Goal: Task Accomplishment & Management: Use online tool/utility

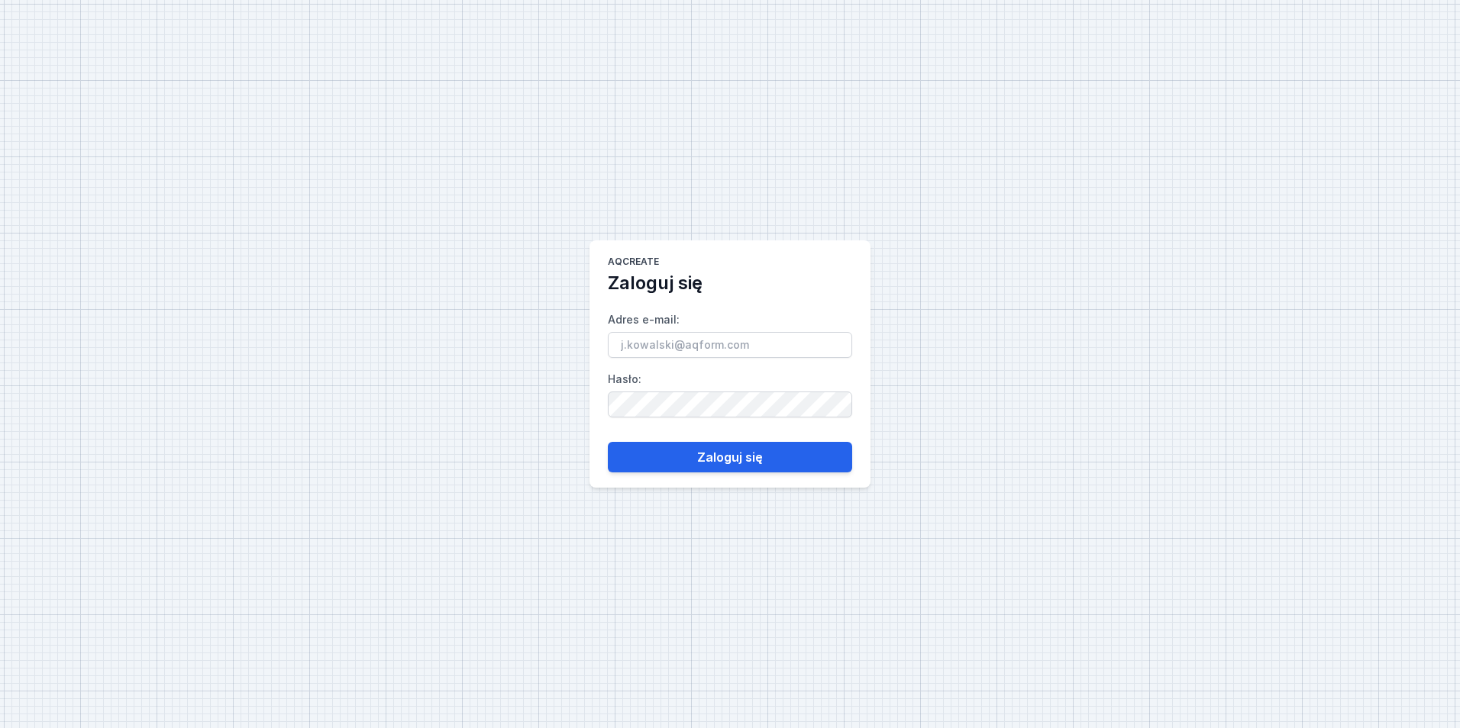
click at [643, 353] on input "Adres e-mail :" at bounding box center [730, 345] width 244 height 26
type input "[PERSON_NAME][EMAIL_ADDRESS][PERSON_NAME][DOMAIN_NAME]"
click at [572, 402] on div "AQcreate Zaloguj się Adres e-mail : [PERSON_NAME][EMAIL_ADDRESS][PERSON_NAME][D…" at bounding box center [730, 364] width 1460 height 728
click at [786, 454] on button "Zaloguj się" at bounding box center [730, 457] width 244 height 31
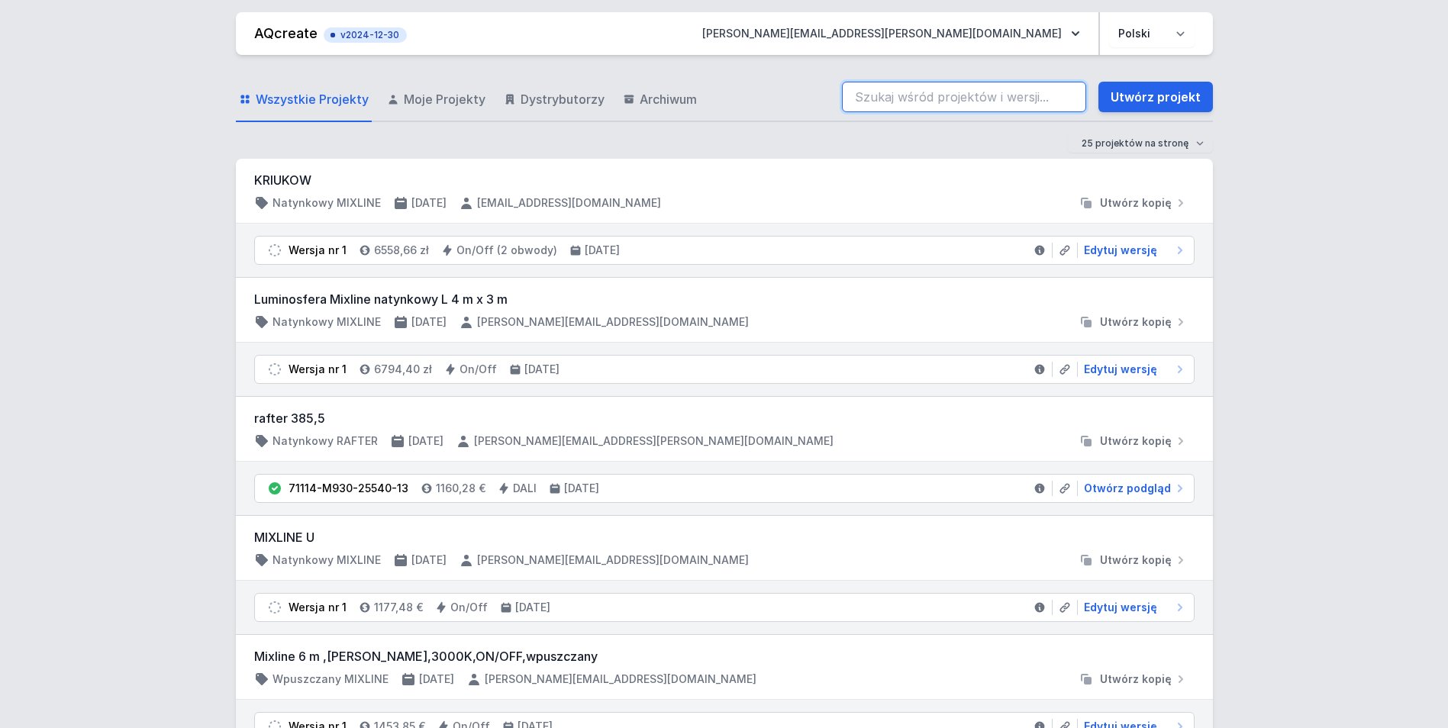
click at [949, 96] on input "search" at bounding box center [964, 97] width 244 height 31
click at [875, 102] on input "search" at bounding box center [964, 97] width 244 height 31
paste input "70201-M940-25424-12"
type input "70201-M940-25424-12"
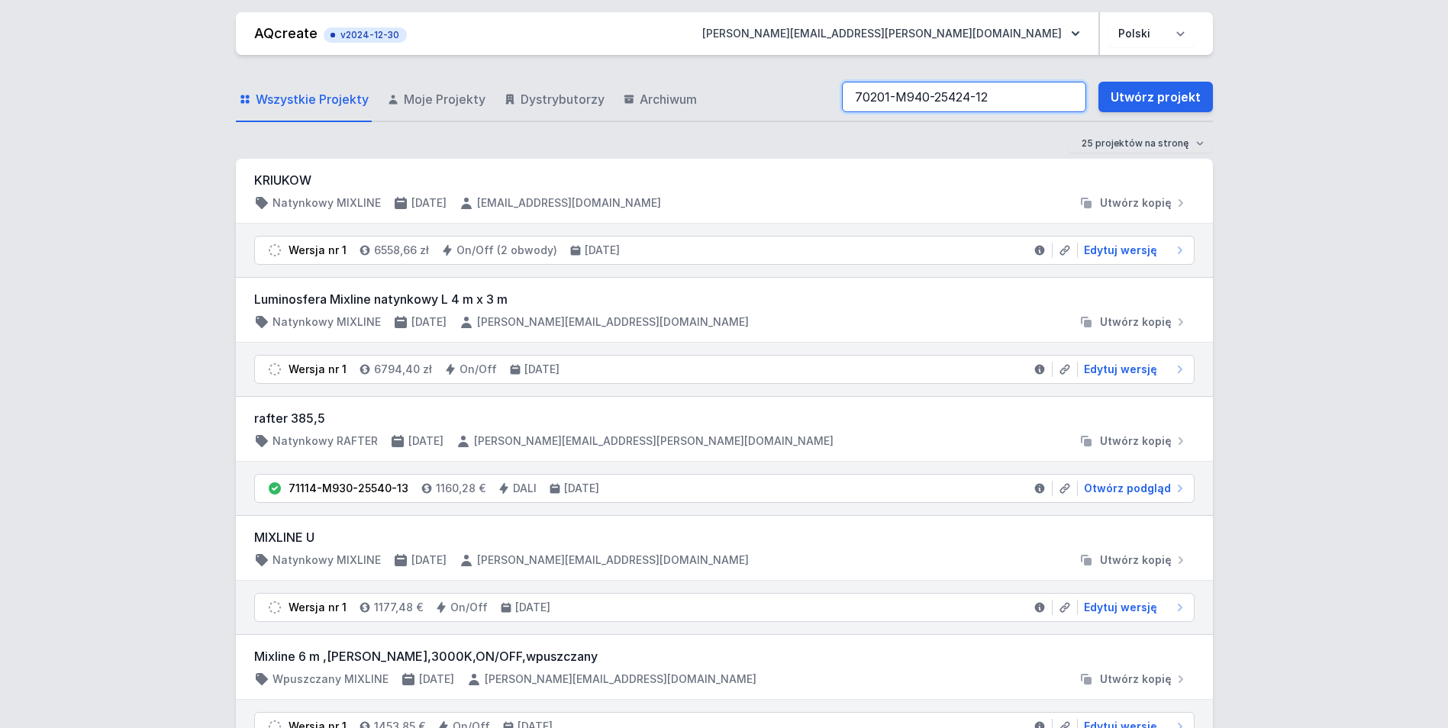
click at [1068, 99] on input "70201-M940-25424-12" at bounding box center [964, 97] width 244 height 31
click at [946, 107] on input "search" at bounding box center [964, 97] width 244 height 31
click at [1024, 95] on input "70201-M940-25424-12" at bounding box center [964, 97] width 244 height 31
type input "70201-M940-25424-12"
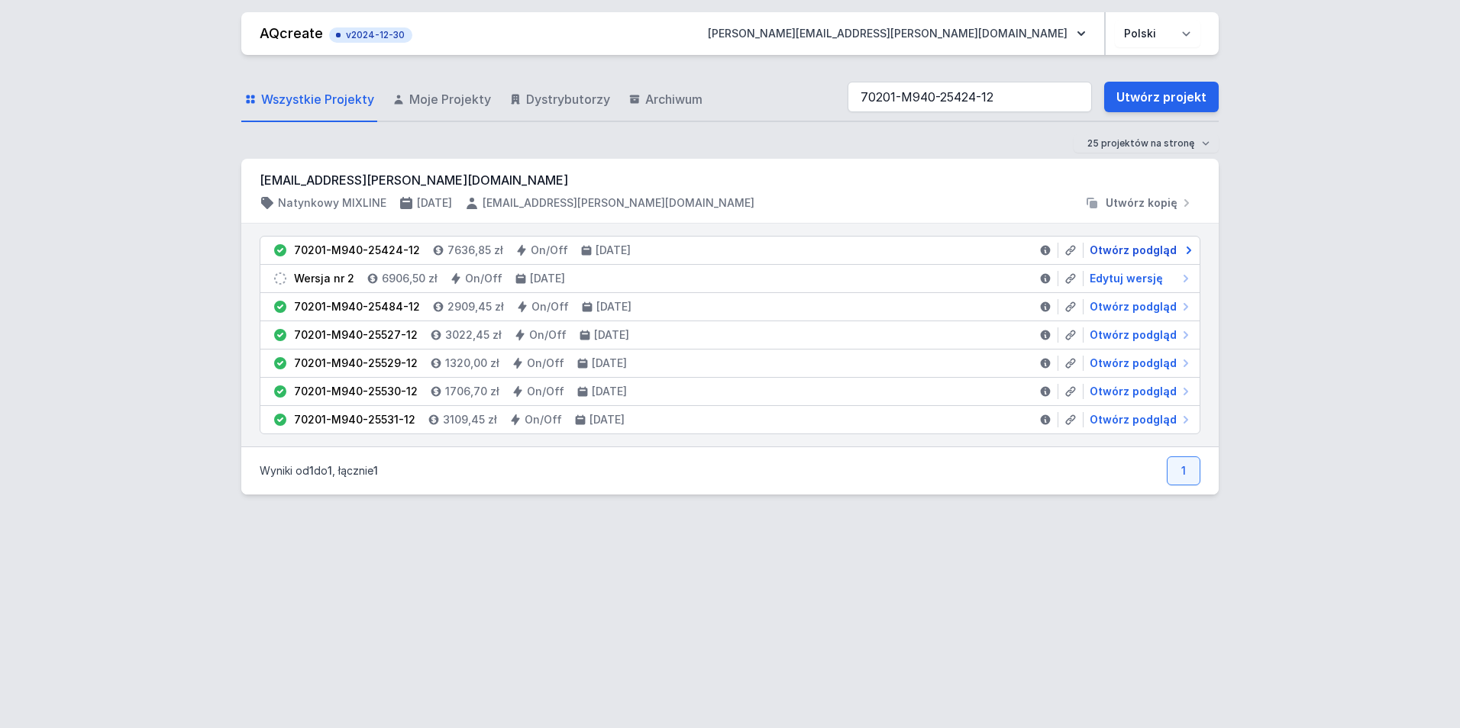
click at [1114, 247] on span "Otwórz podgląd" at bounding box center [1133, 250] width 87 height 15
select select "4000"
select select "2"
click at [1133, 274] on span "Edytuj wersję" at bounding box center [1126, 278] width 73 height 15
select select "4000"
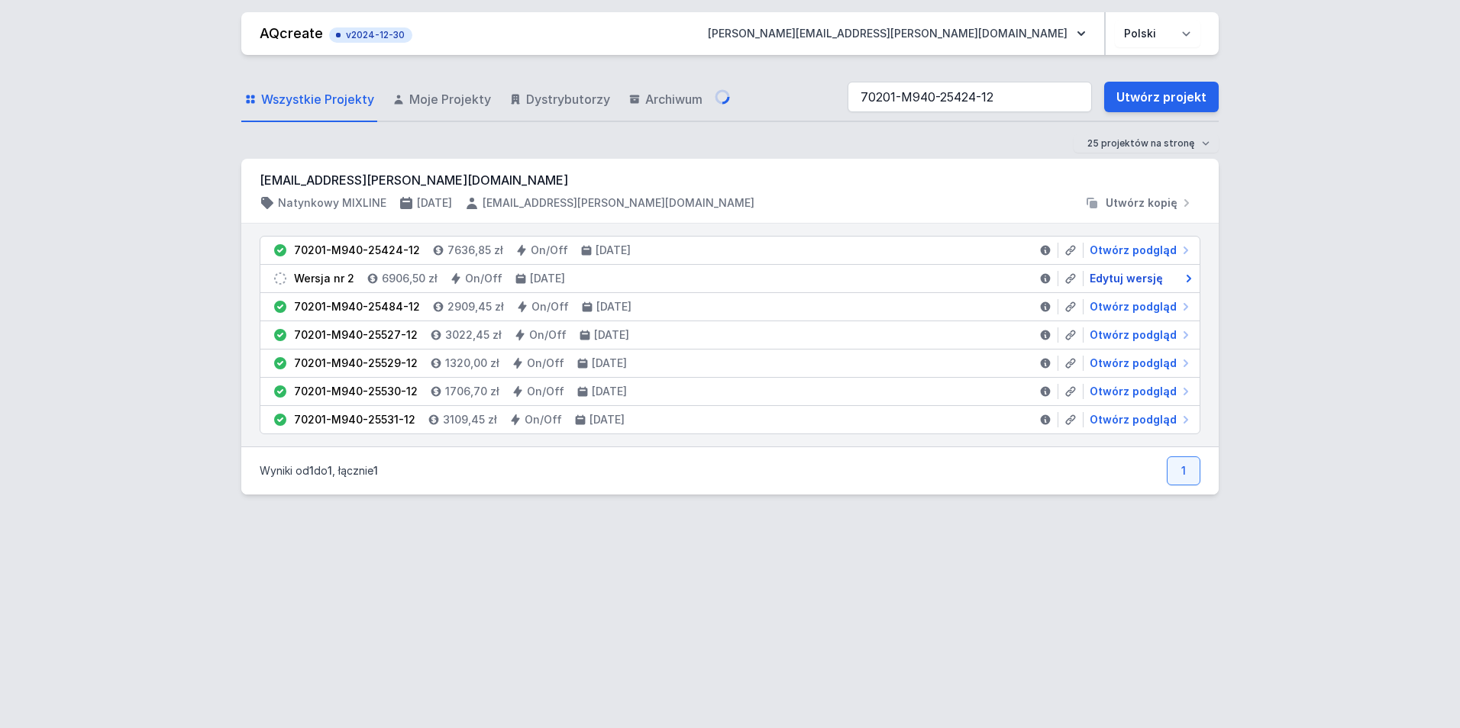
select select "2"
click at [1134, 253] on span "Otwórz podgląd" at bounding box center [1133, 250] width 87 height 15
select select "4000"
select select "2"
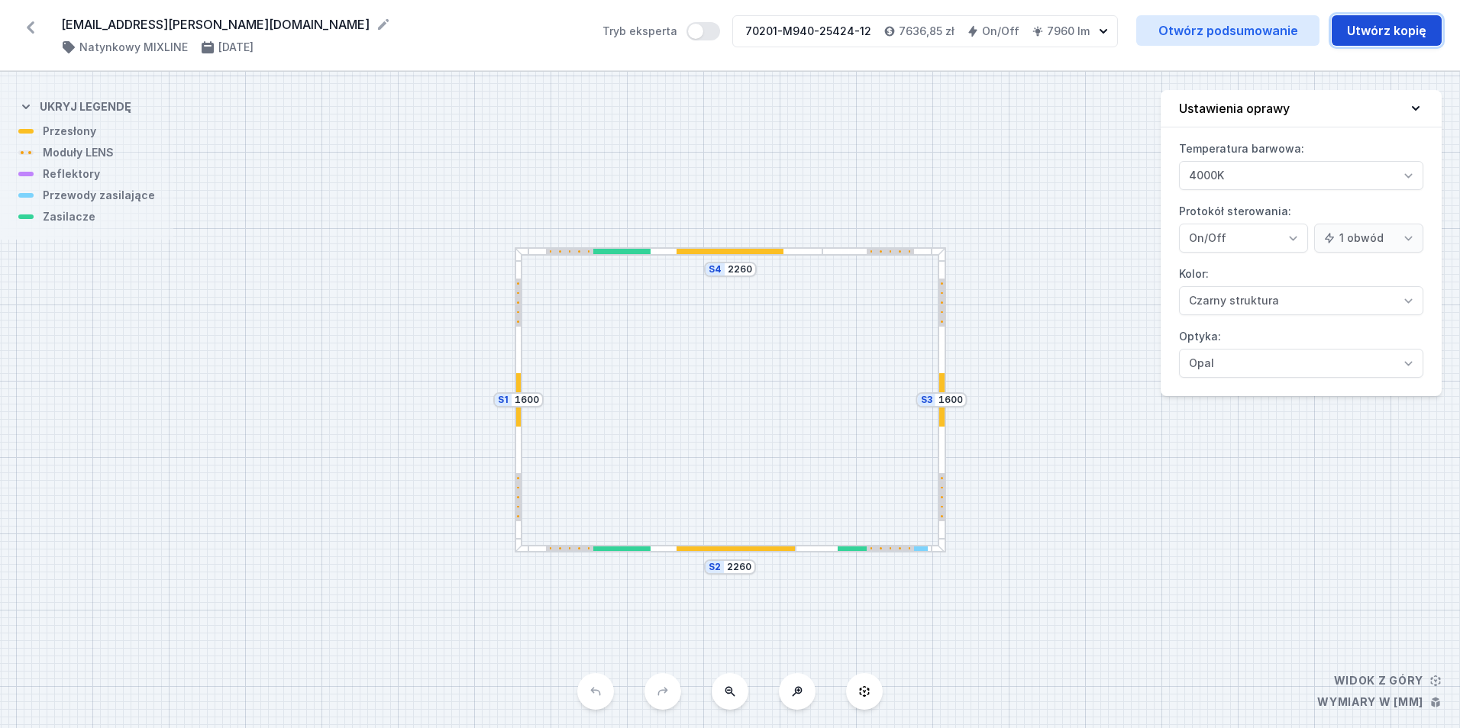
click at [1368, 40] on button "Utwórz kopię" at bounding box center [1387, 30] width 110 height 31
select select "4000"
select select "2"
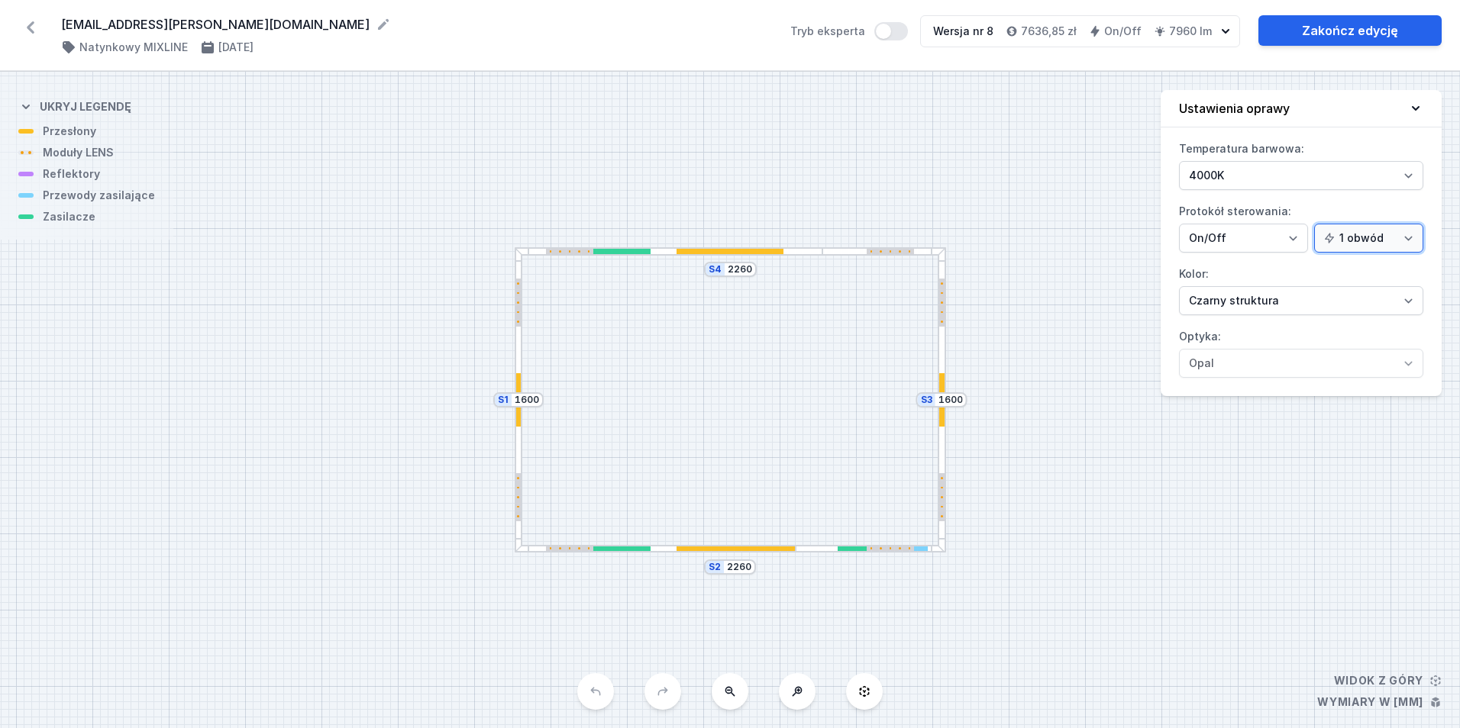
click at [1355, 235] on select "1 obwód 2 obwody" at bounding box center [1368, 238] width 109 height 29
click at [1316, 224] on select "1 obwód 2 obwody" at bounding box center [1368, 238] width 109 height 29
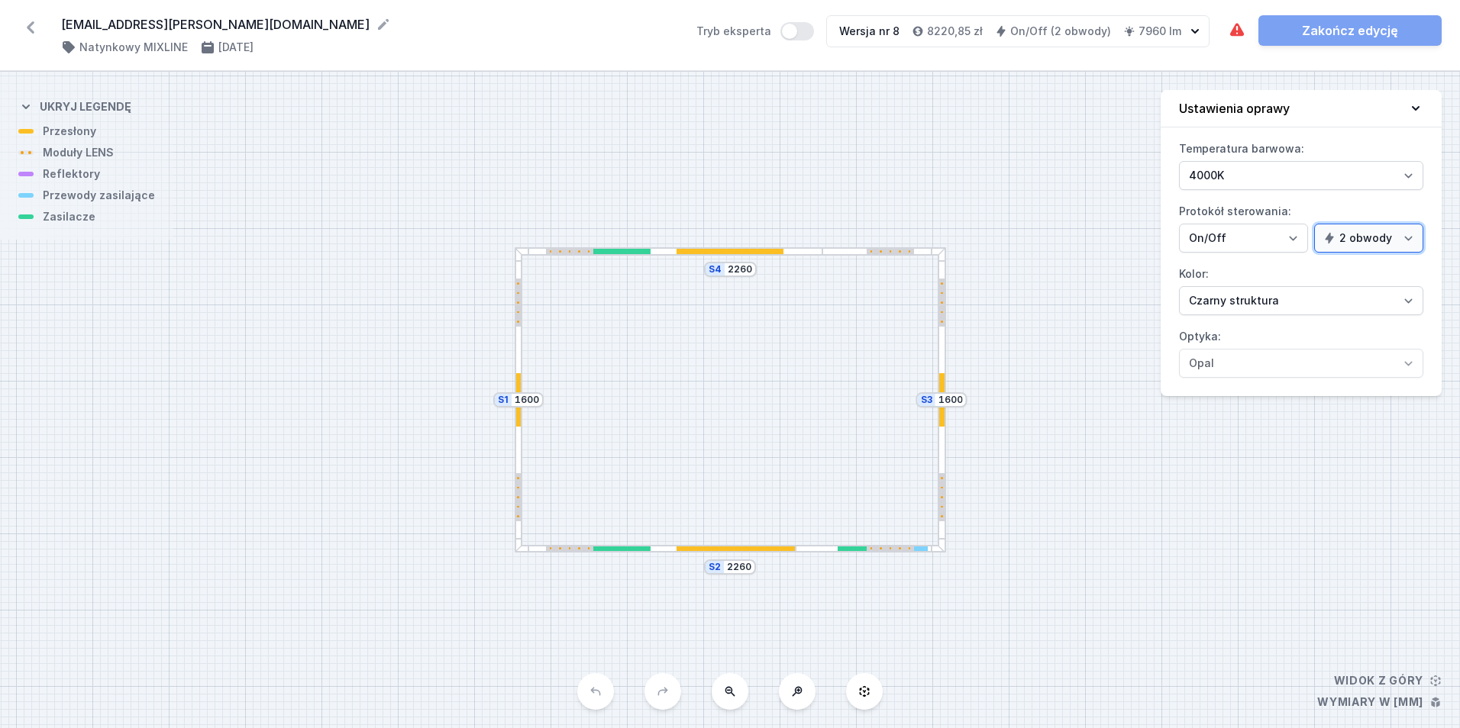
click at [1384, 237] on select "1 obwód 2 obwody" at bounding box center [1368, 238] width 109 height 29
select select "false"
click at [1316, 224] on select "1 obwód 2 obwody" at bounding box center [1368, 238] width 109 height 29
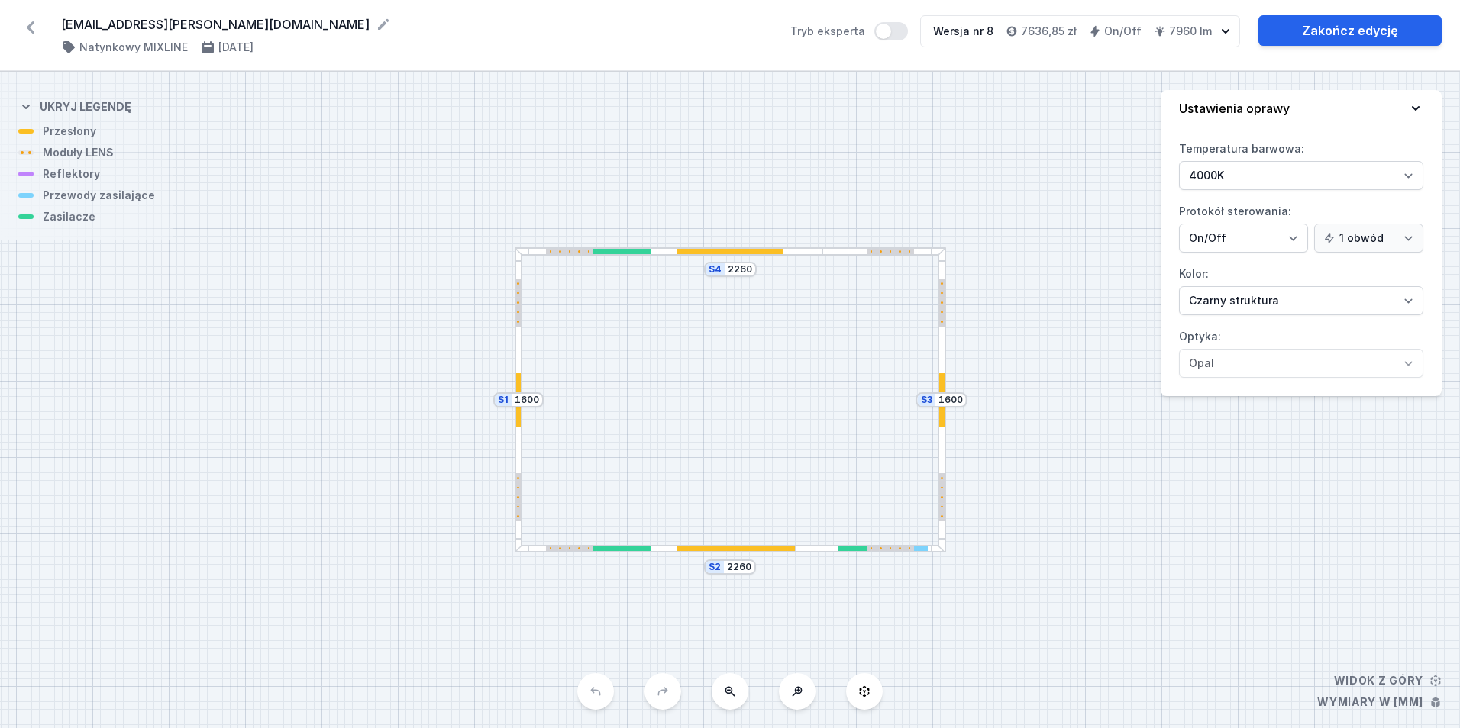
select select "4000"
select select "2"
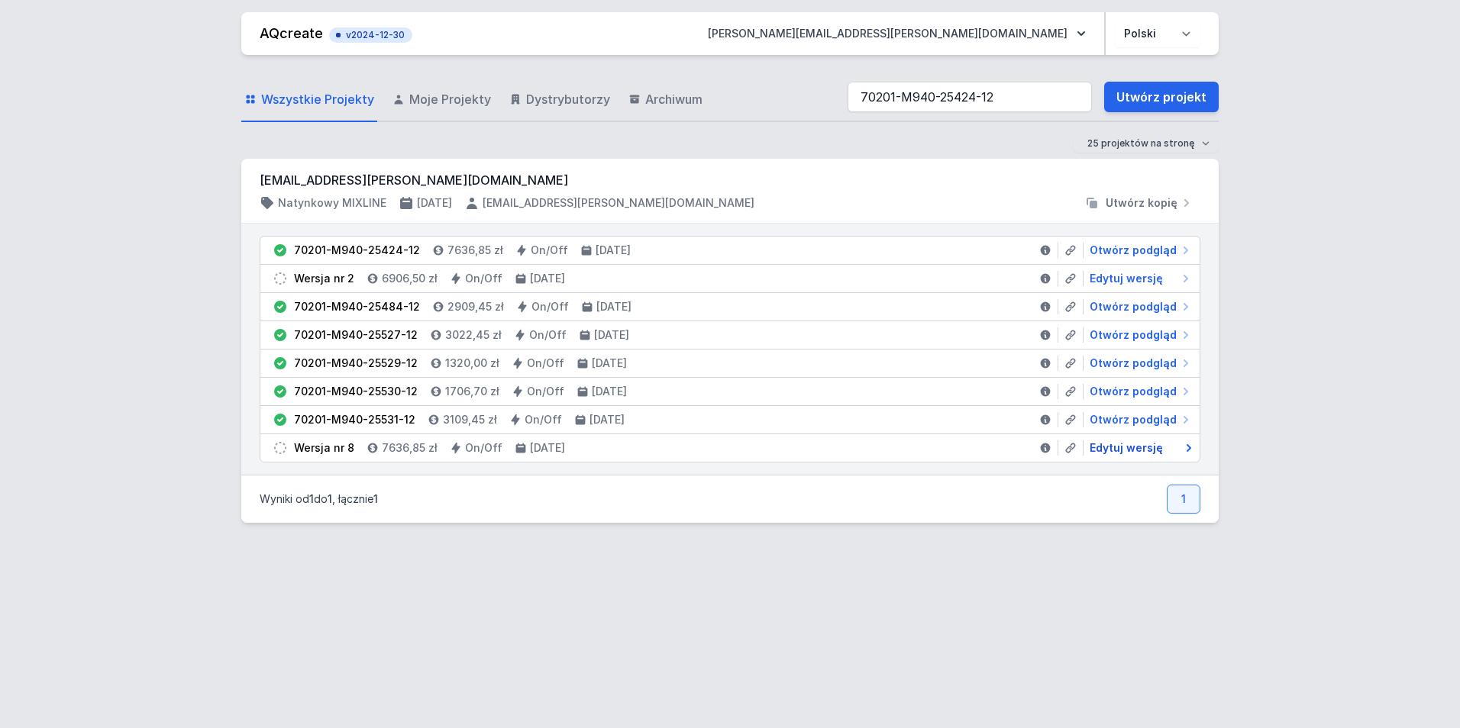
click at [1180, 451] on link "Edytuj wersję" at bounding box center [1138, 448] width 110 height 15
select select "4000"
select select "2"
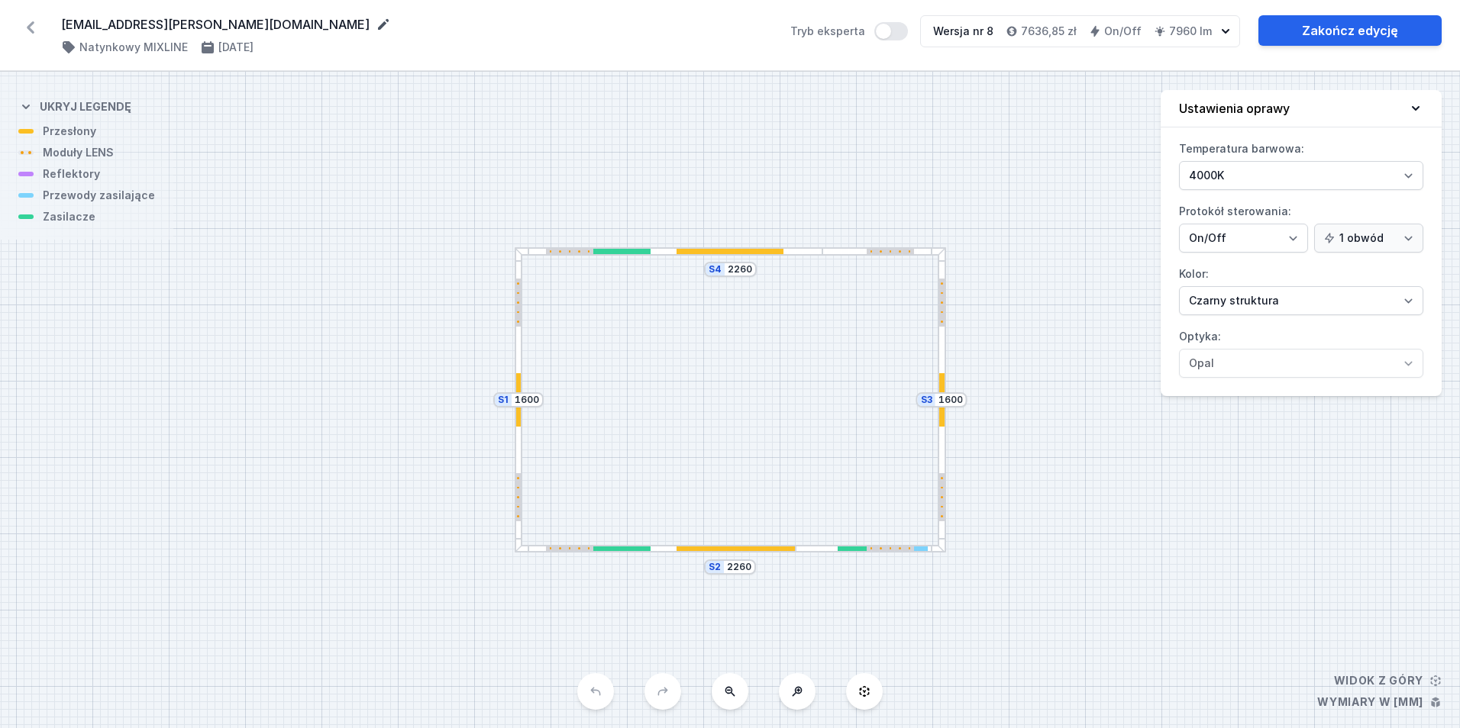
click at [376, 22] on icon at bounding box center [383, 24] width 15 height 15
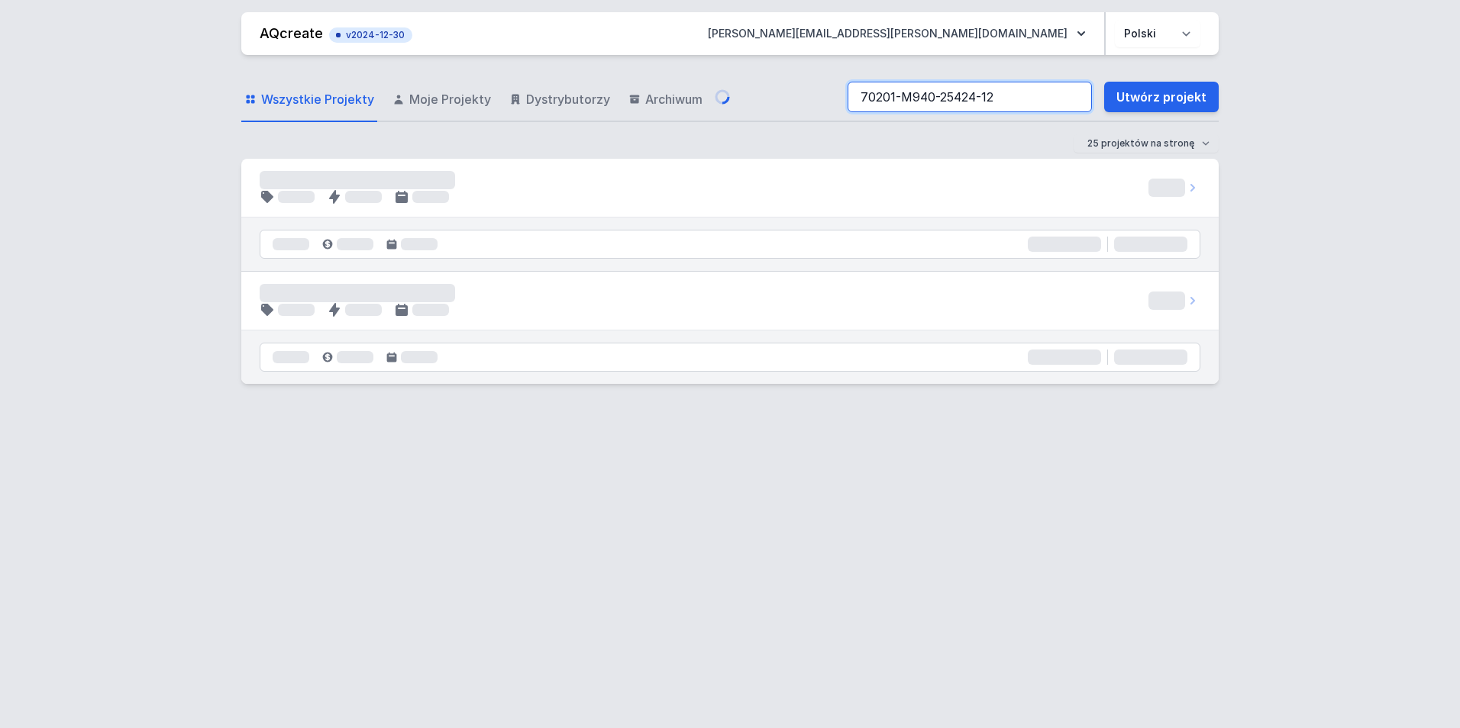
click at [1023, 102] on input "70201-M940-25424-12" at bounding box center [970, 97] width 244 height 31
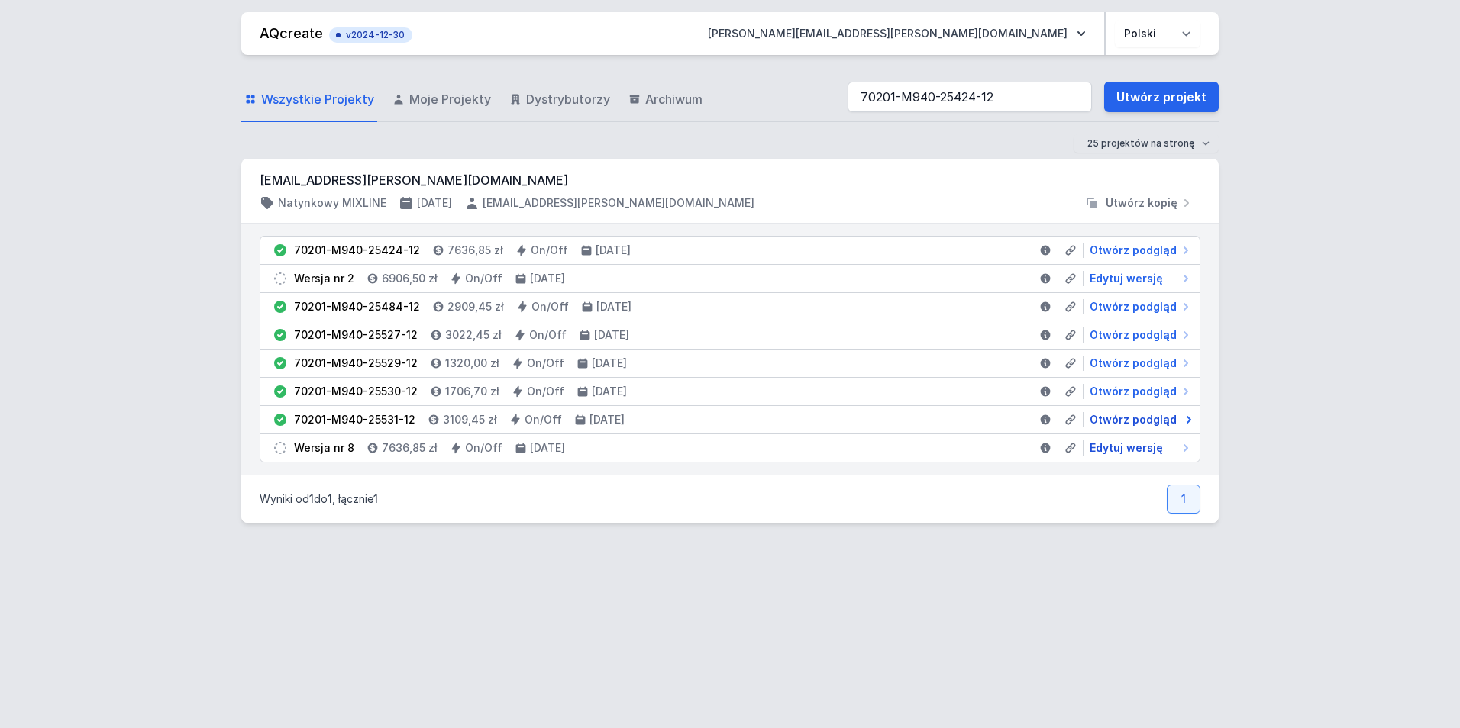
drag, startPoint x: 1114, startPoint y: 450, endPoint x: 1135, endPoint y: 425, distance: 33.2
click at [1114, 450] on span "Edytuj wersję" at bounding box center [1126, 448] width 73 height 15
select select "4000"
select select "2"
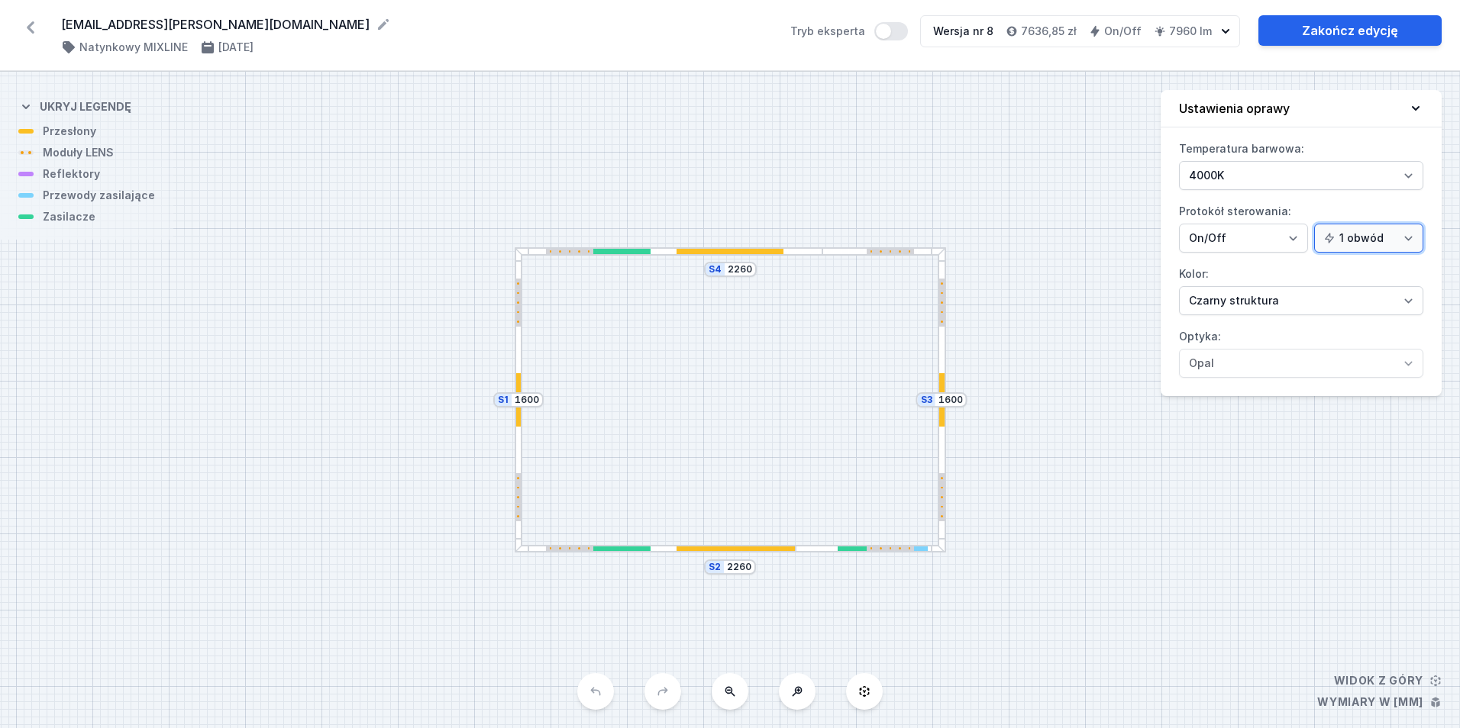
click at [1358, 245] on select "1 obwód 2 obwody" at bounding box center [1368, 238] width 109 height 29
select select "true"
click at [1316, 224] on select "1 obwód 2 obwody" at bounding box center [1368, 238] width 109 height 29
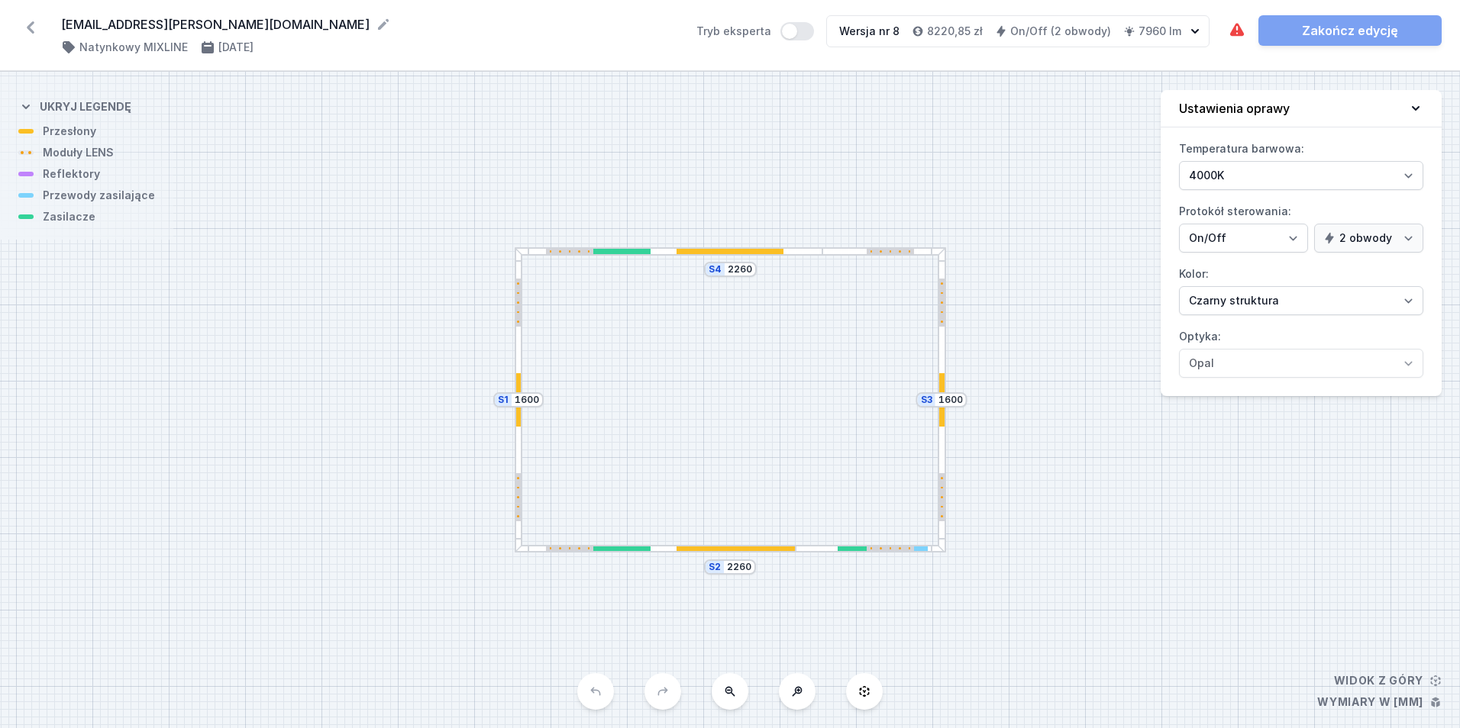
click at [38, 30] on icon at bounding box center [30, 27] width 24 height 24
